Goal: Information Seeking & Learning: Learn about a topic

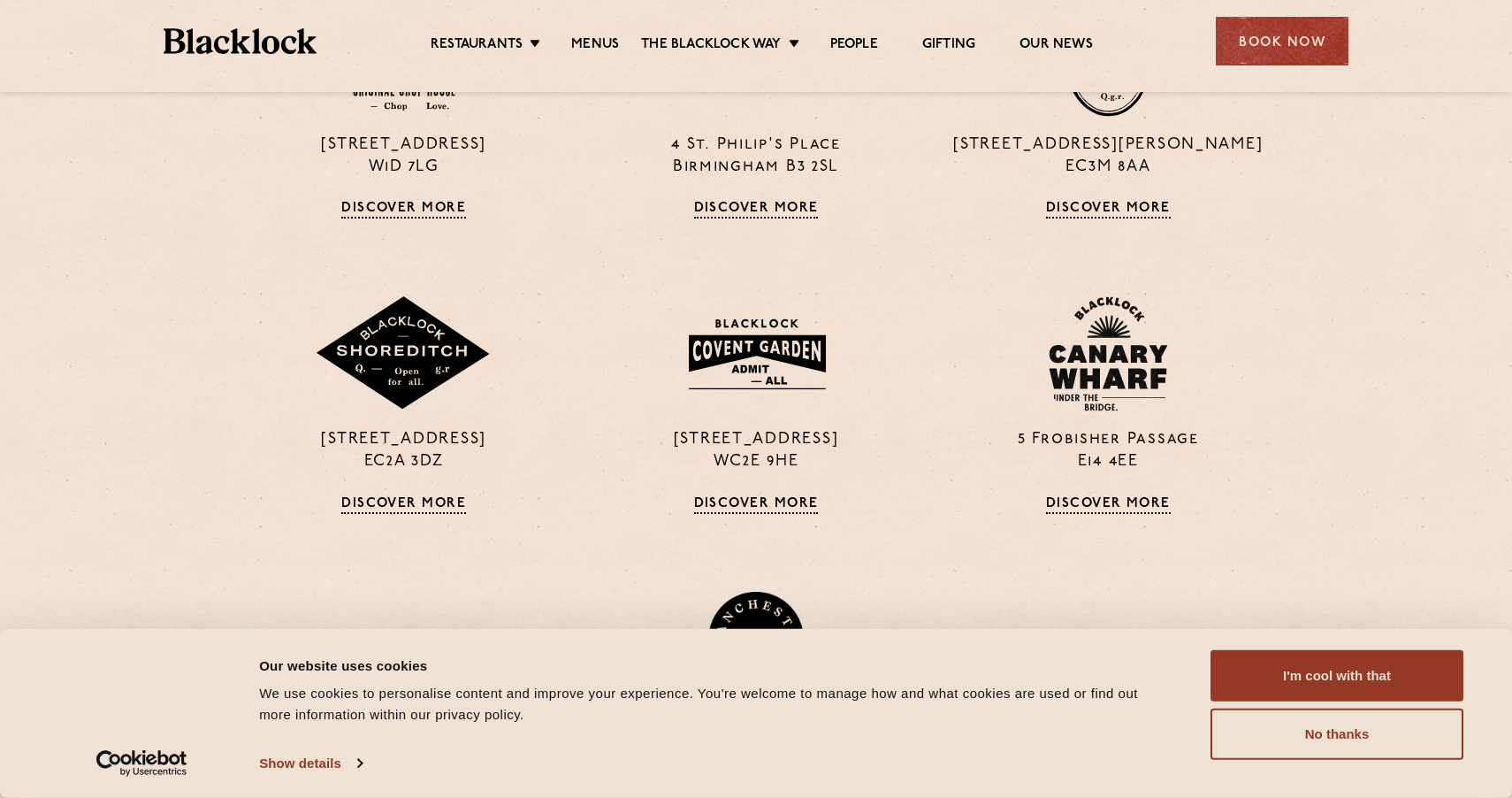
scroll to position [1516, 0]
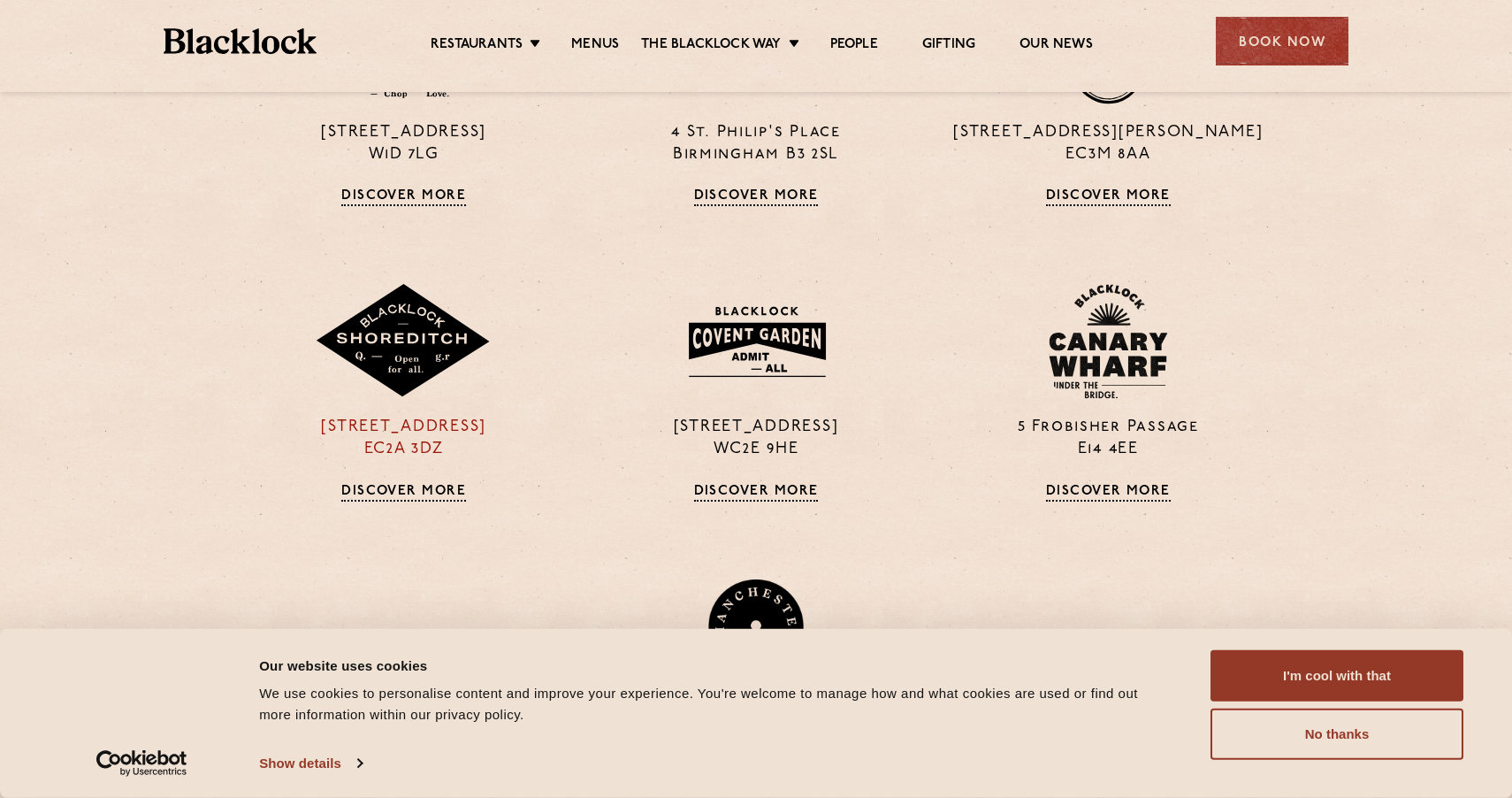
click at [366, 335] on img at bounding box center [403, 341] width 176 height 115
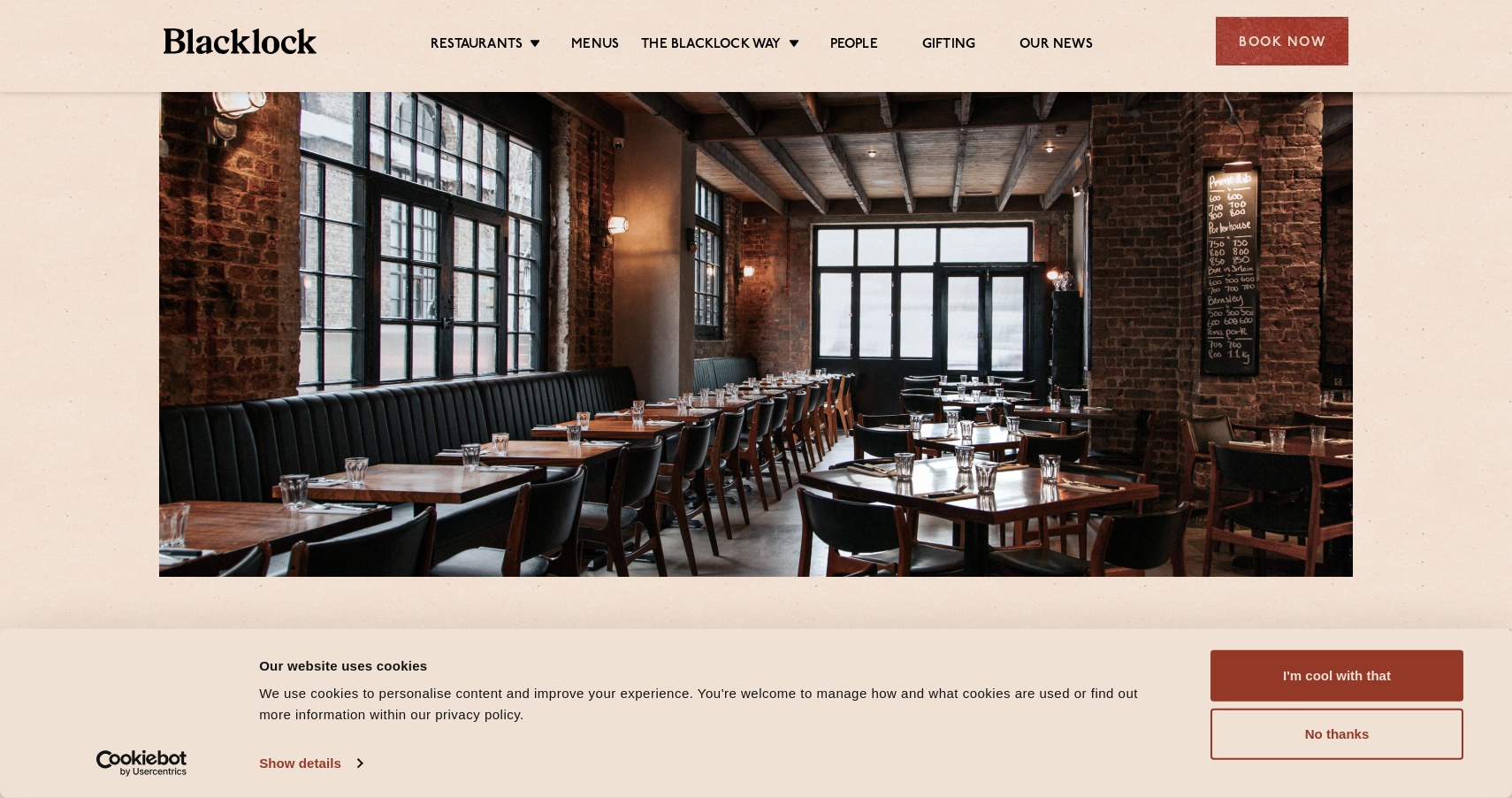
scroll to position [128, 0]
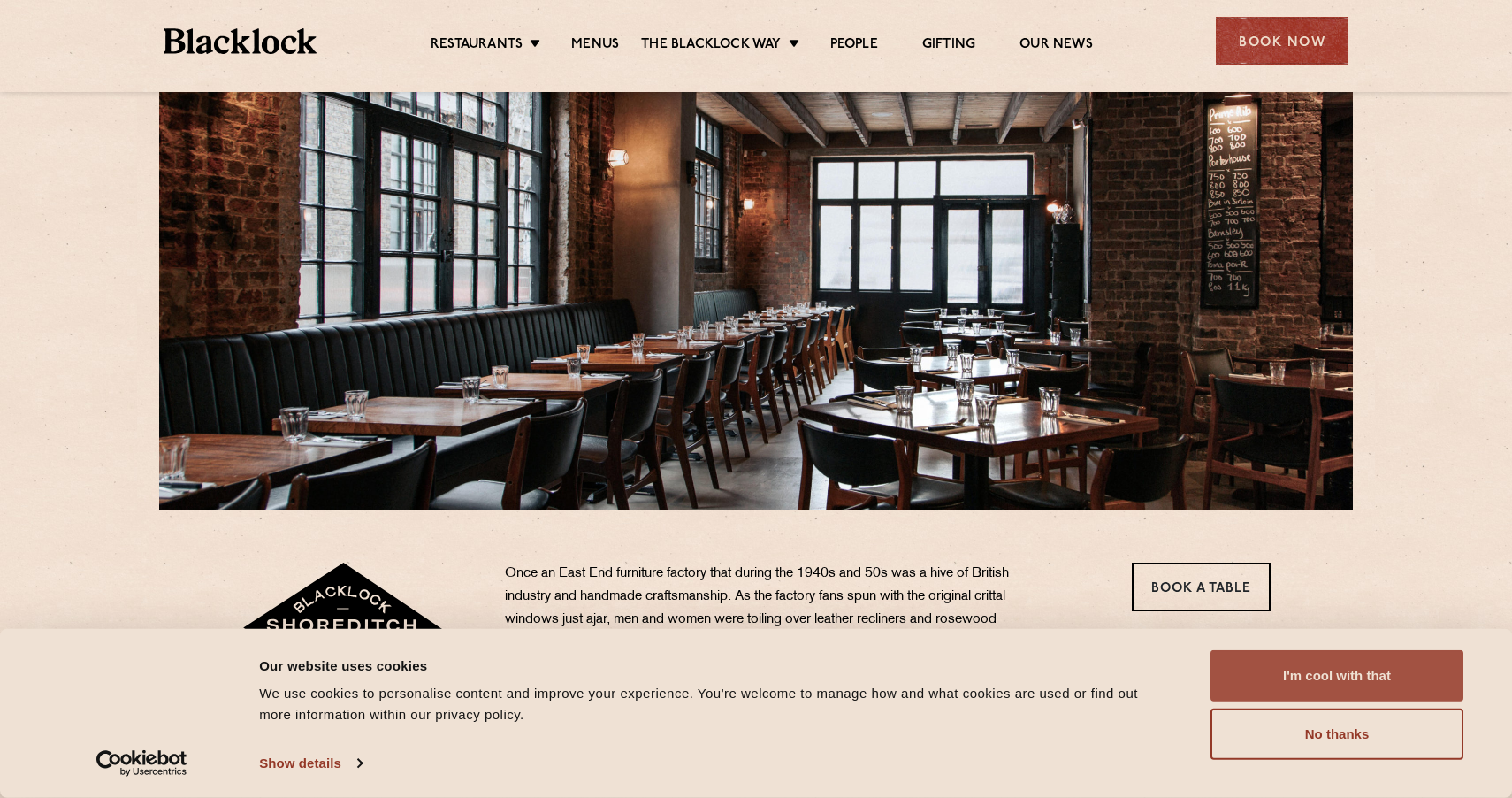
click at [1339, 666] on button "I'm cool with that" at bounding box center [1337, 675] width 253 height 51
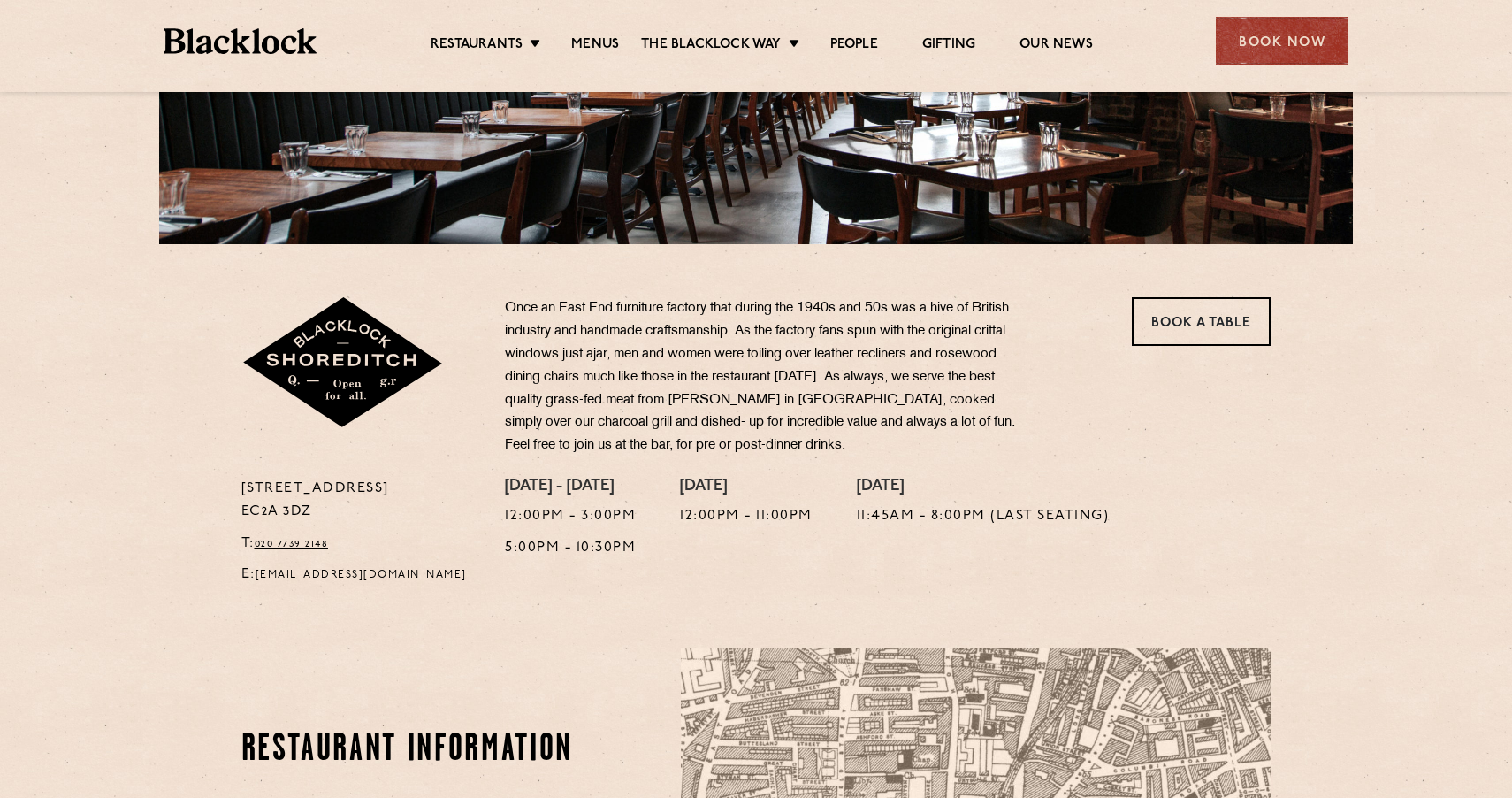
scroll to position [0, 0]
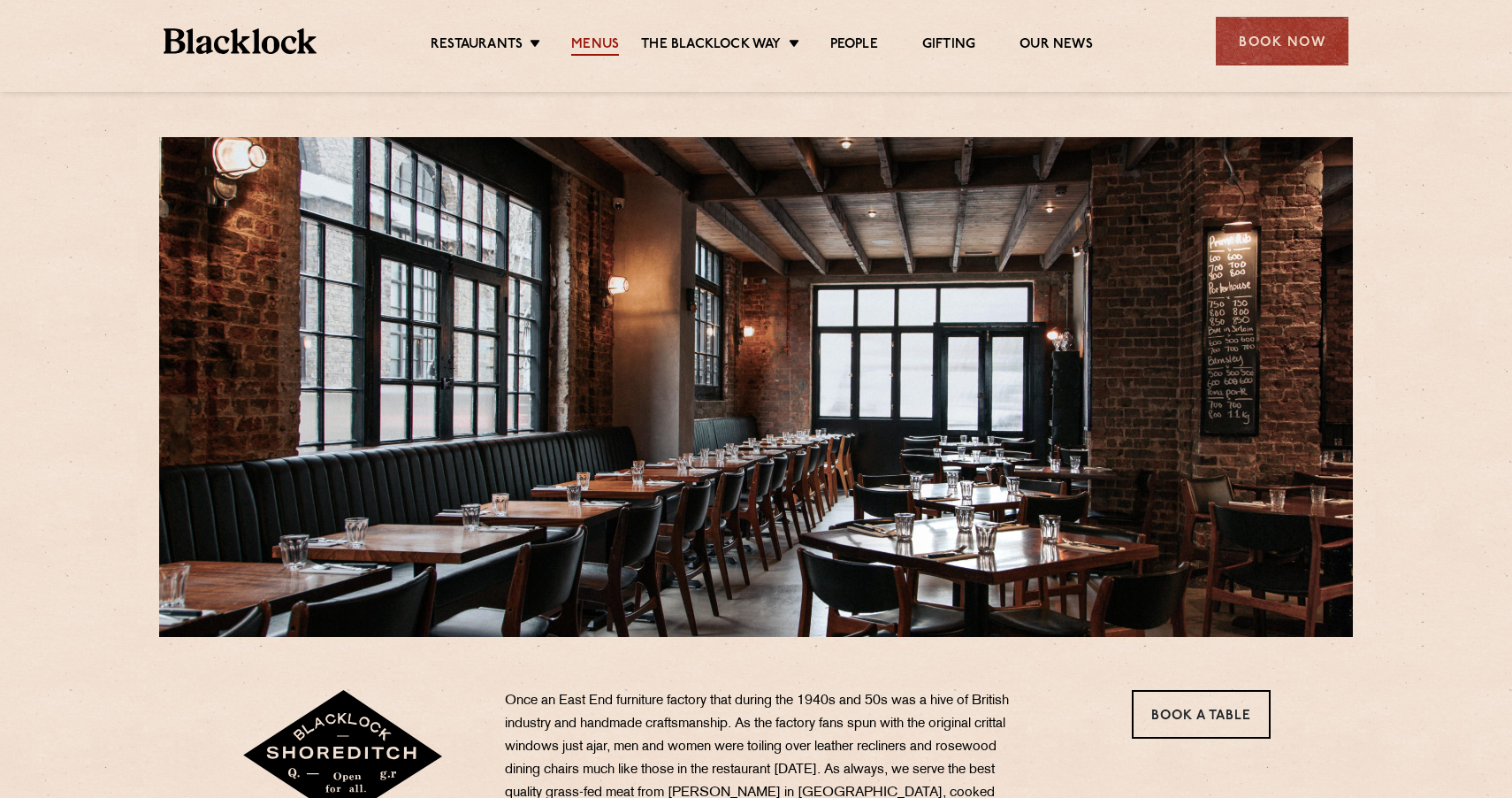
click at [595, 37] on link "Menus" at bounding box center [595, 46] width 48 height 19
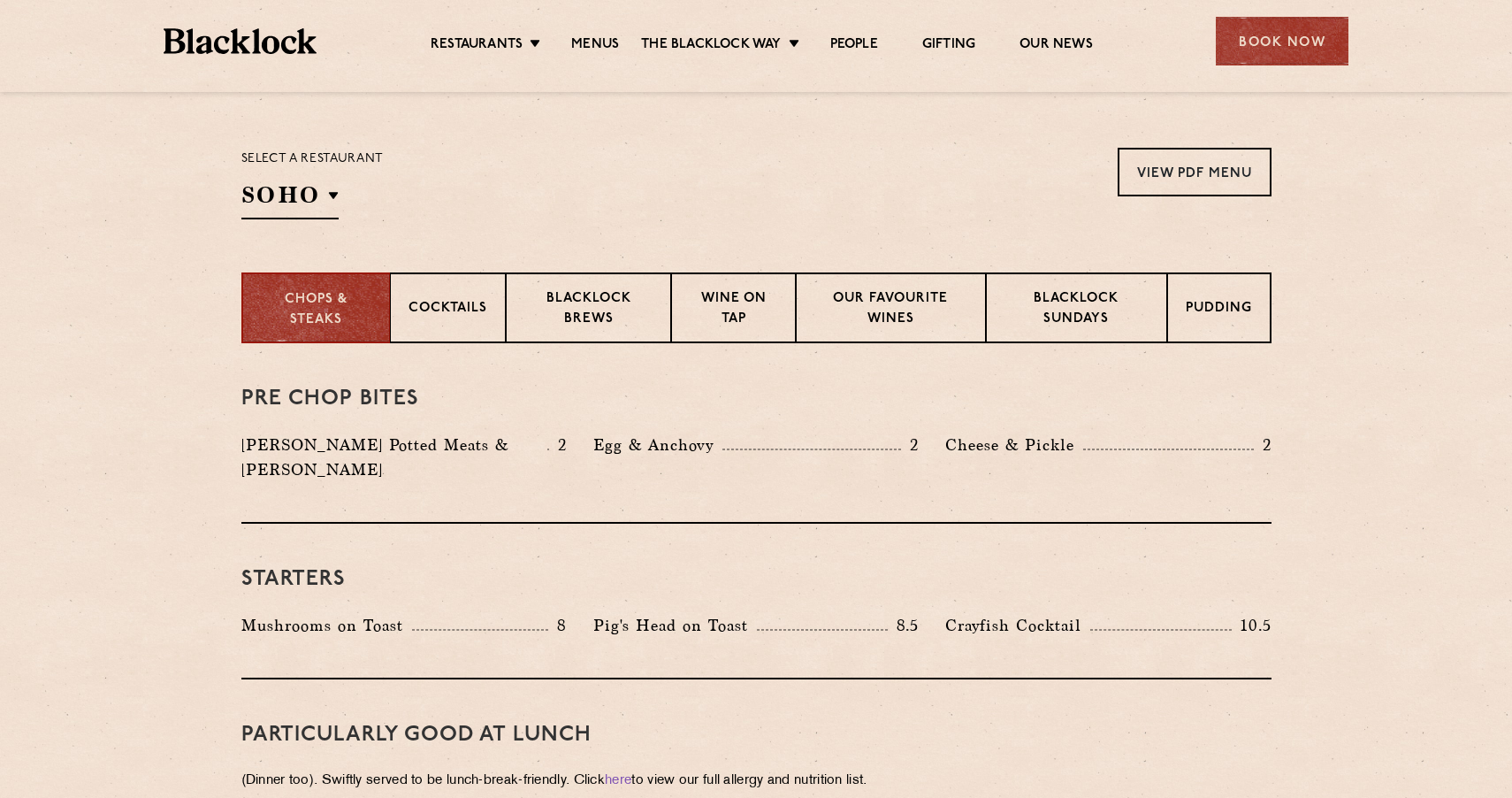
scroll to position [614, 0]
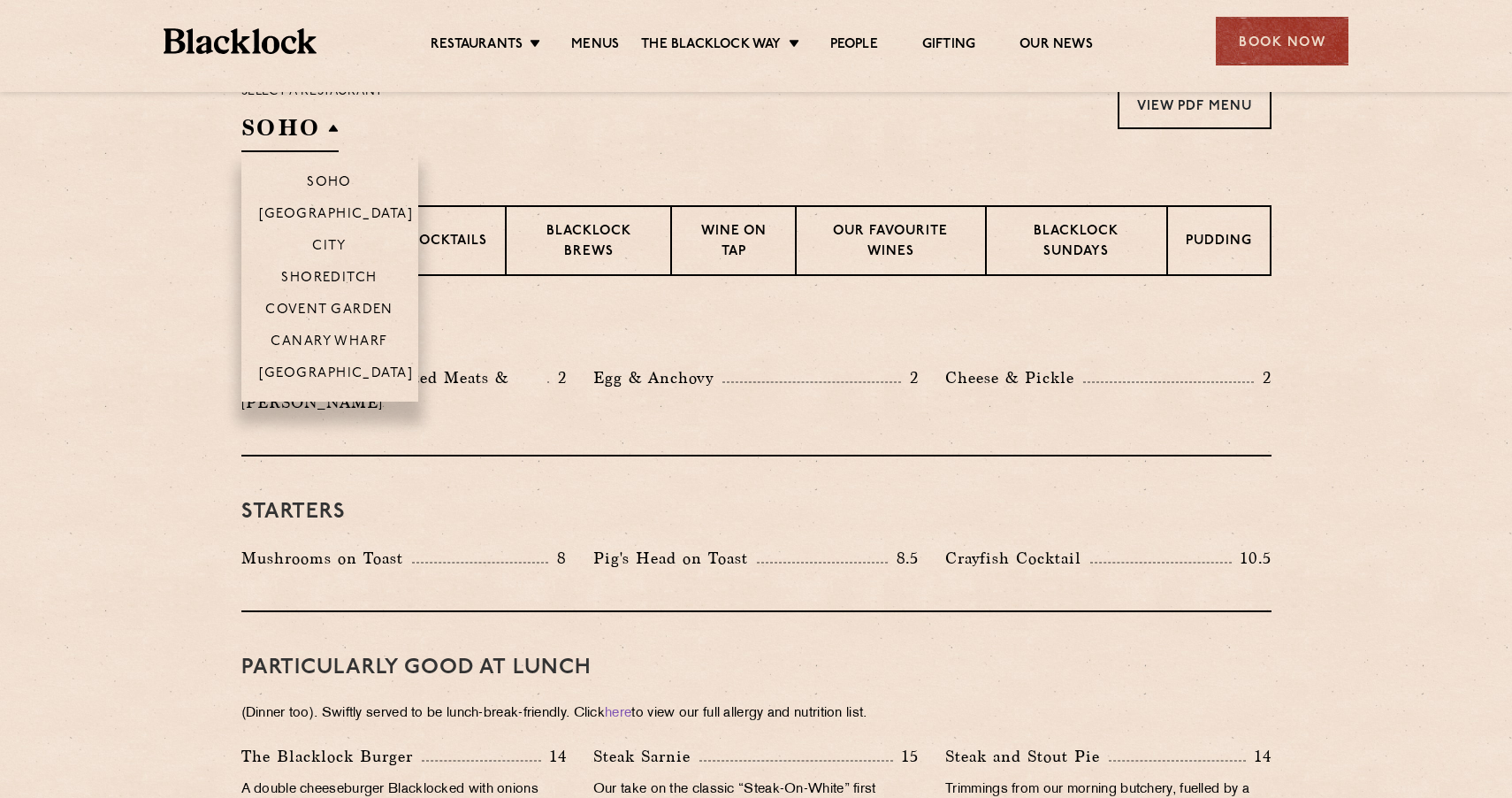
click at [317, 142] on h2 "SOHO" at bounding box center [290, 131] width 97 height 39
click at [353, 280] on p "Shoreditch" at bounding box center [329, 279] width 97 height 17
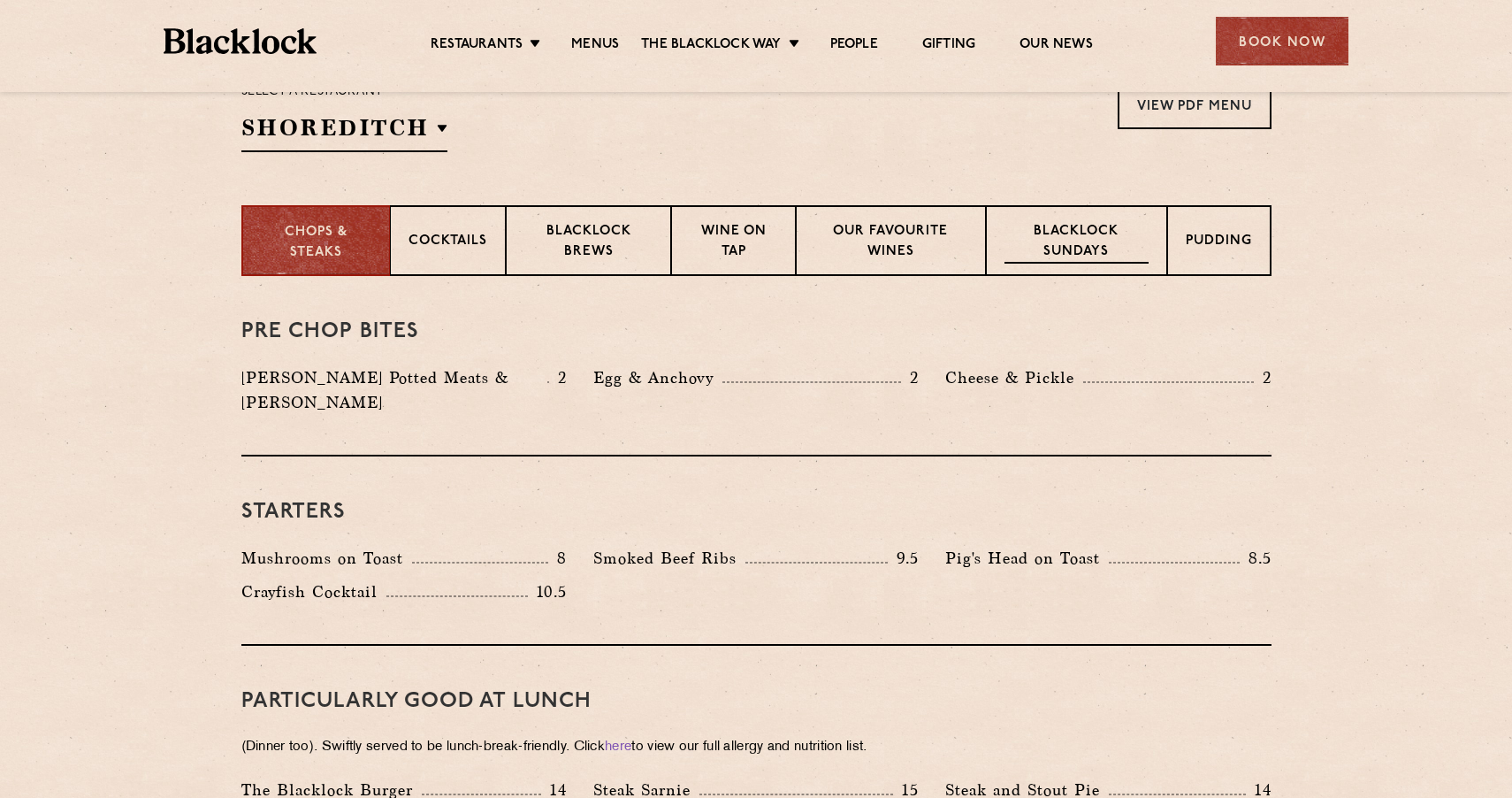
click at [1013, 233] on p "Blacklock Sundays" at bounding box center [1076, 242] width 143 height 41
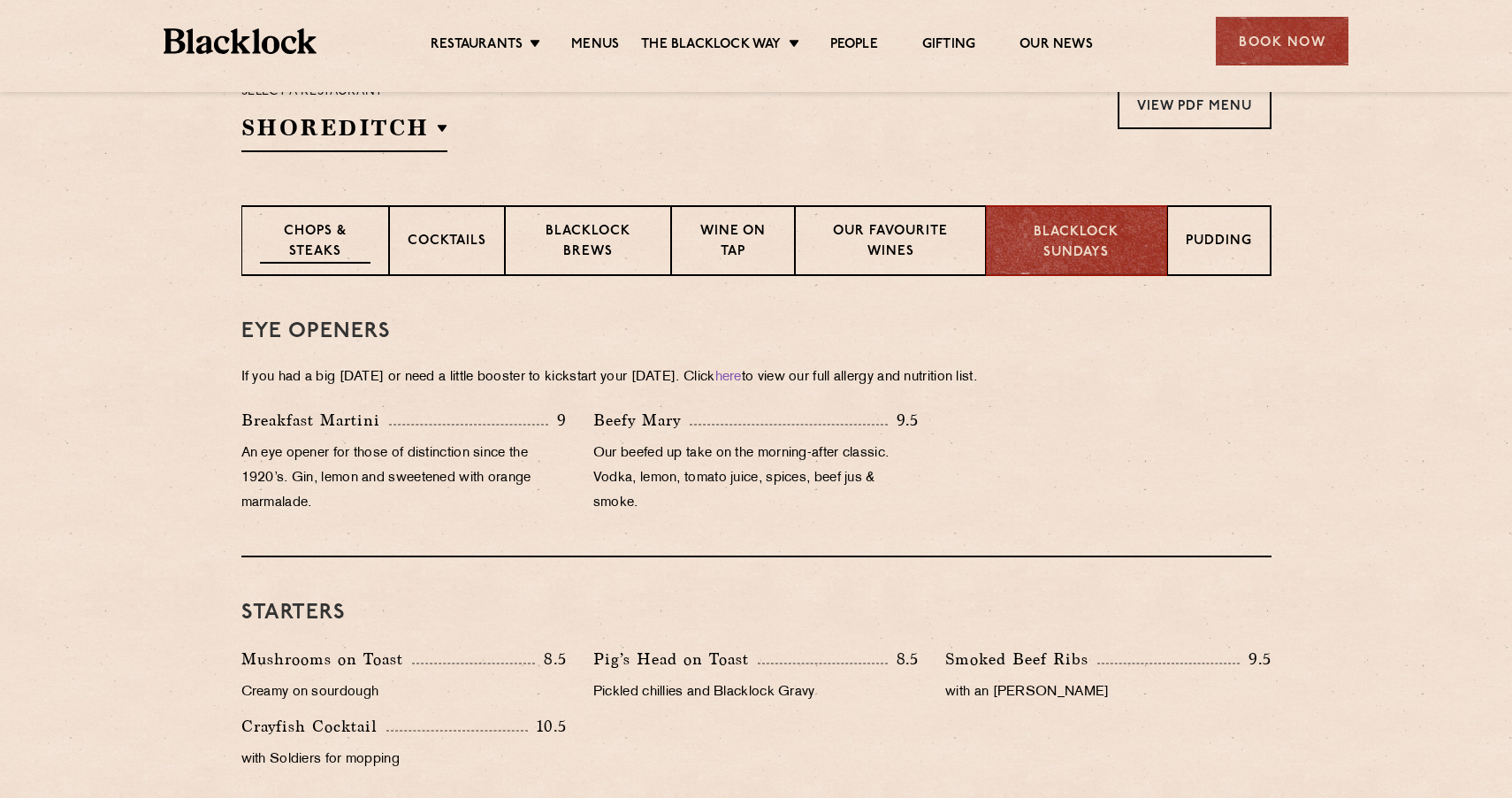
click at [321, 248] on p "Chops & Steaks" at bounding box center [314, 242] width 110 height 41
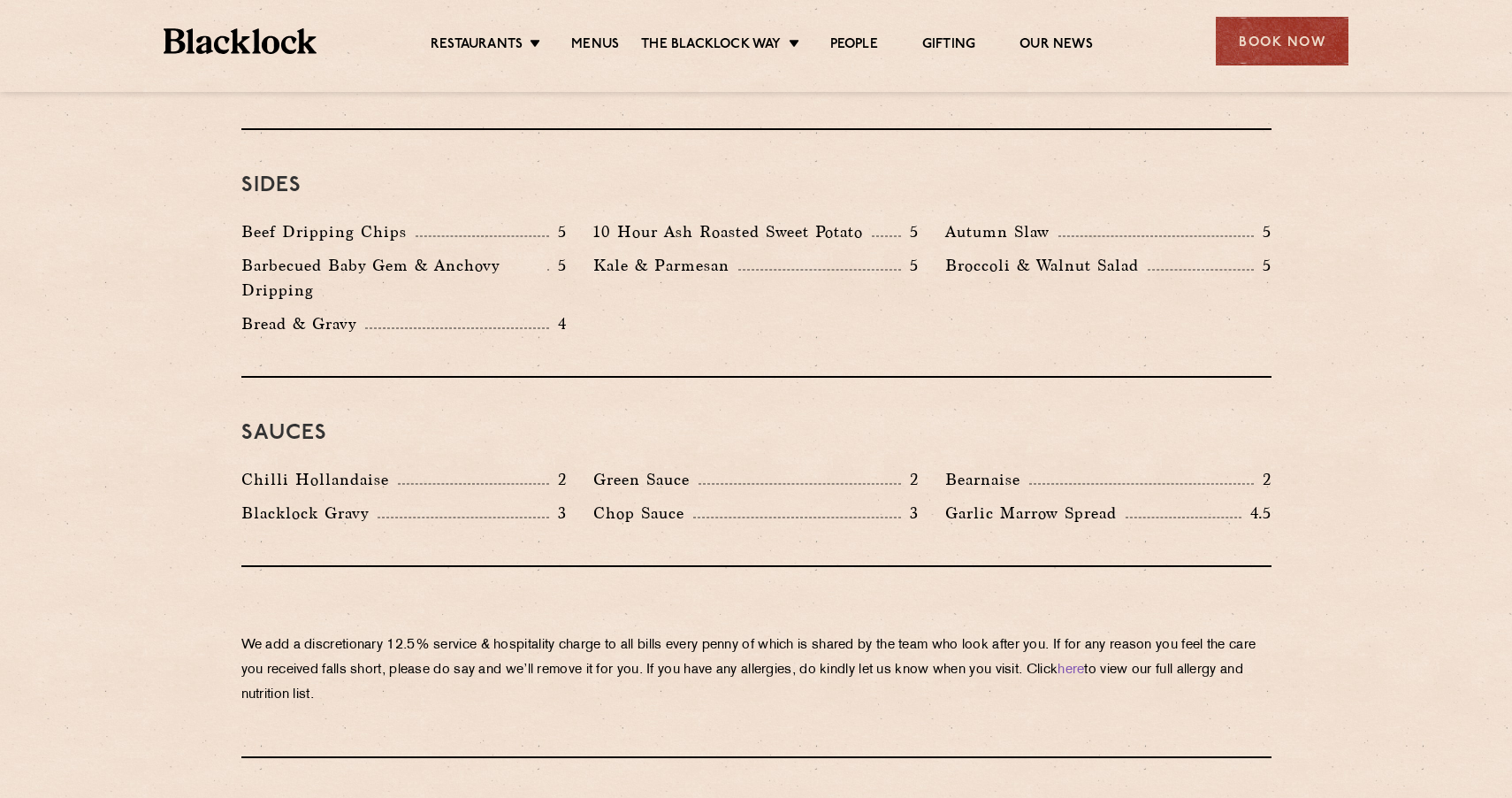
scroll to position [2801, 0]
